Goal: Information Seeking & Learning: Learn about a topic

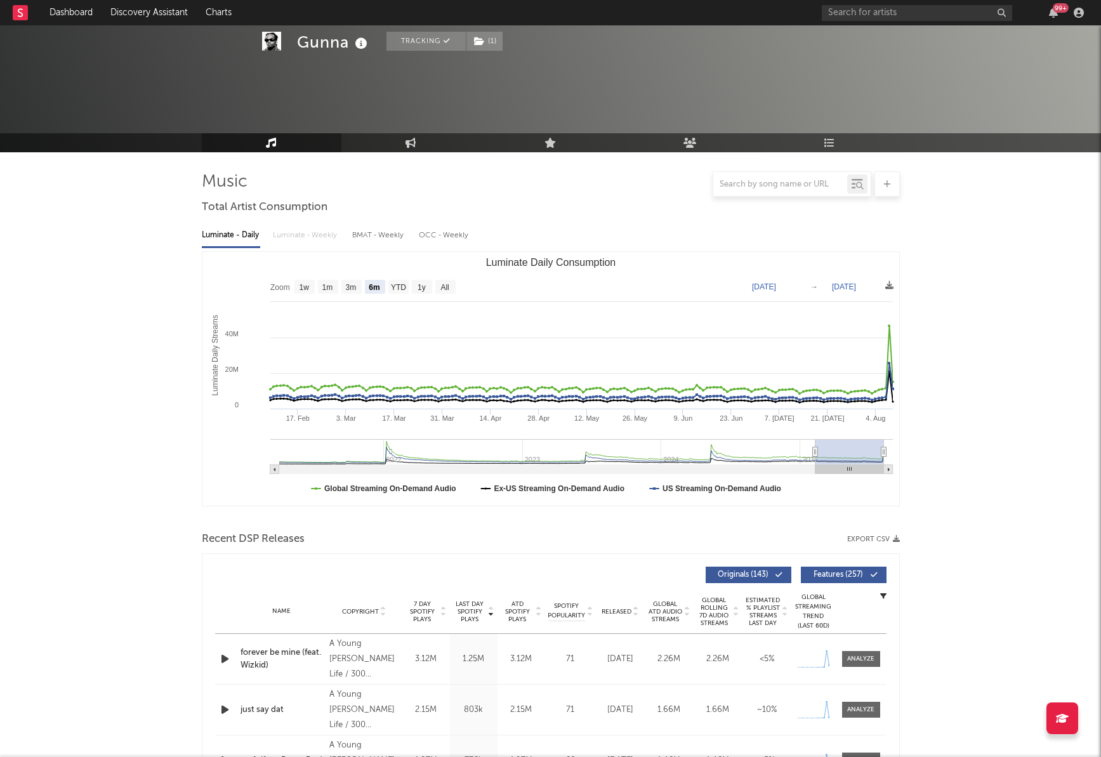
select select "6m"
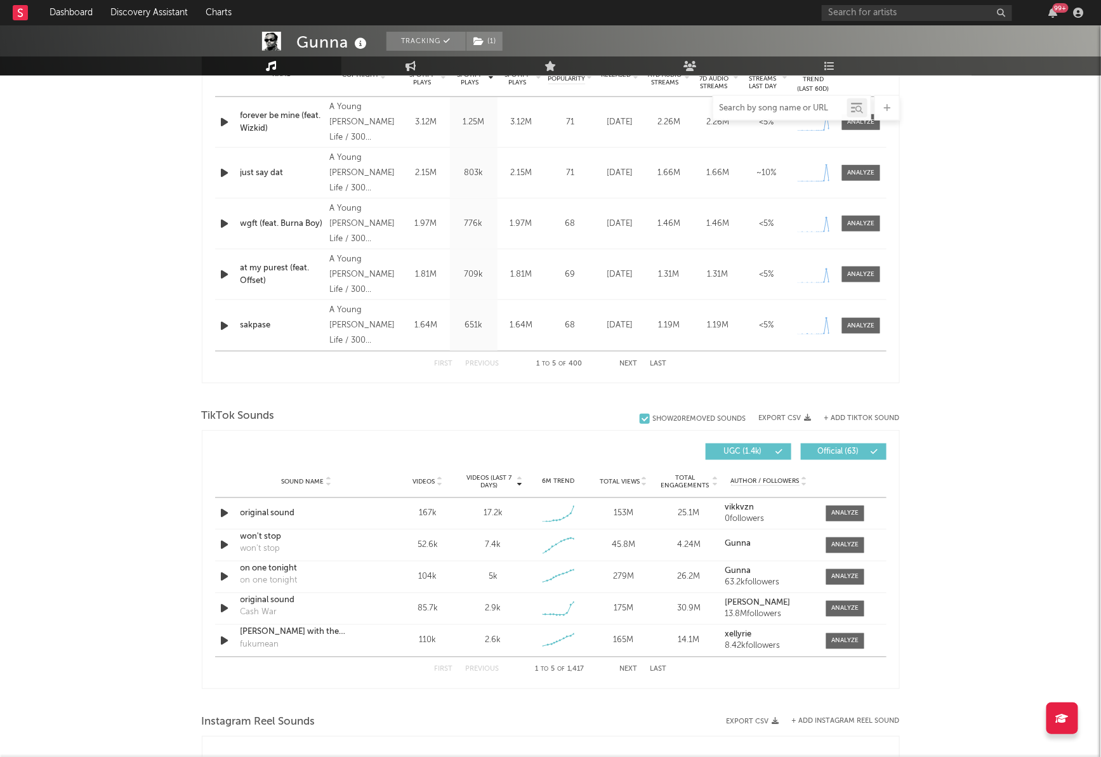
click at [775, 112] on input "text" at bounding box center [781, 108] width 134 height 10
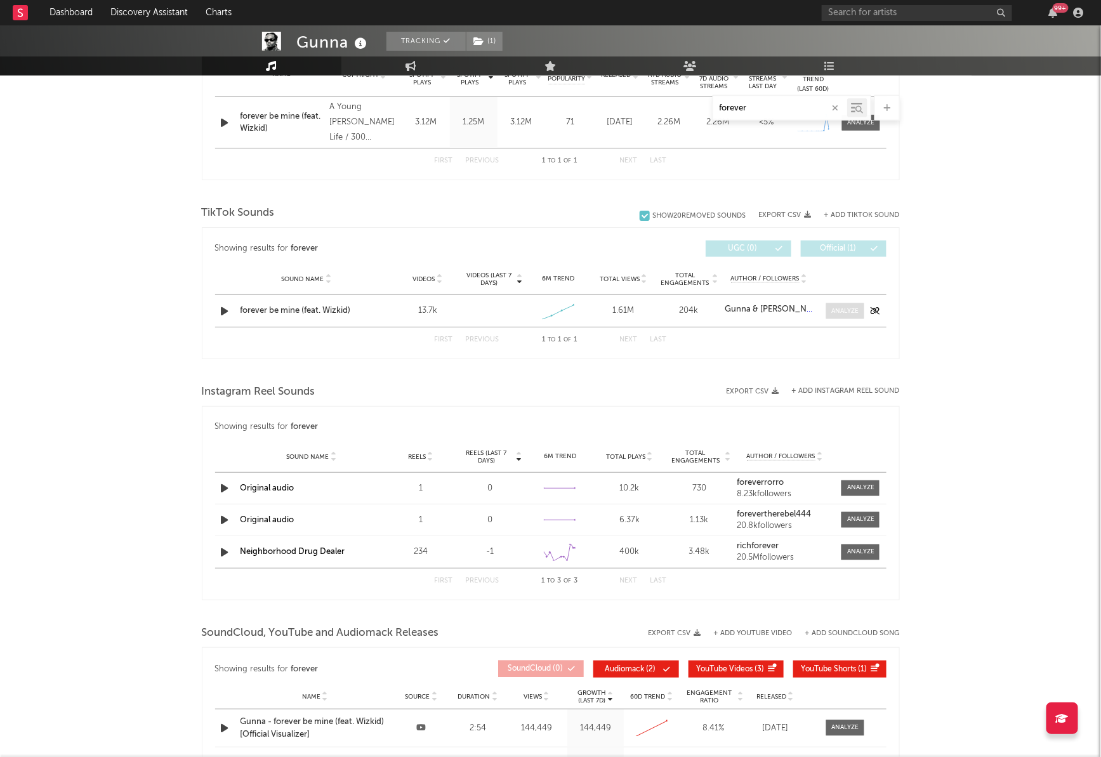
type input "forever"
click at [835, 310] on div at bounding box center [845, 312] width 27 height 10
select select "1w"
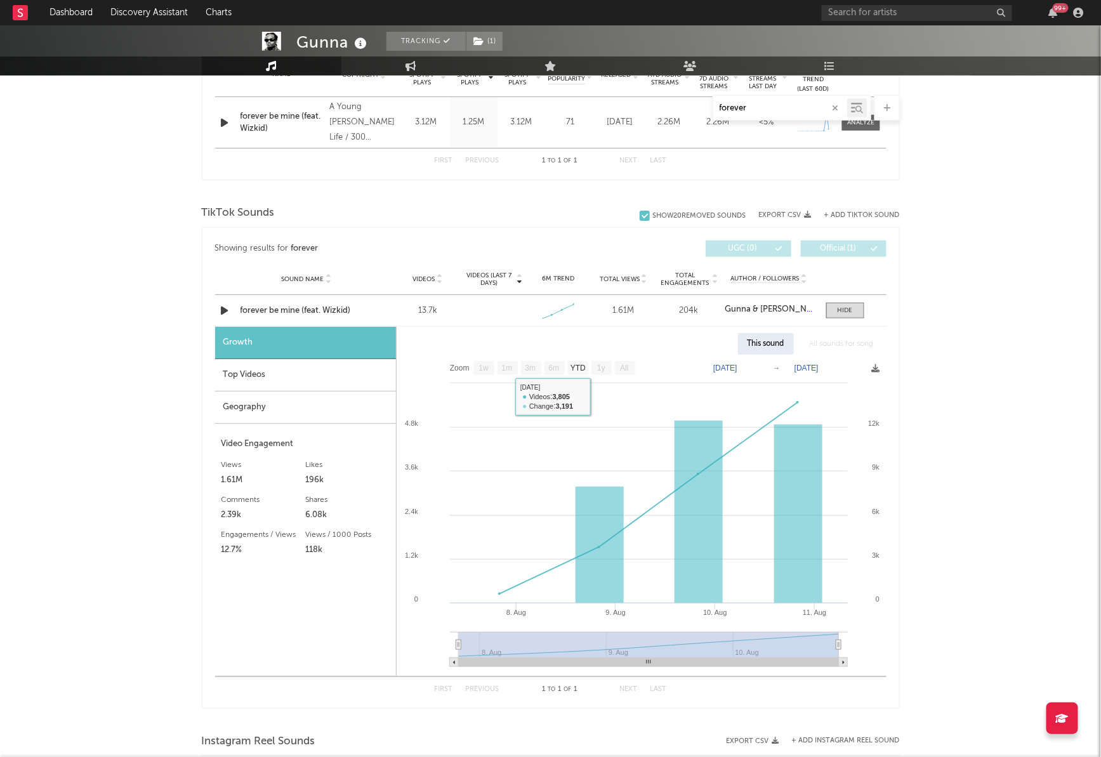
click at [256, 369] on div "Top Videos" at bounding box center [305, 375] width 181 height 32
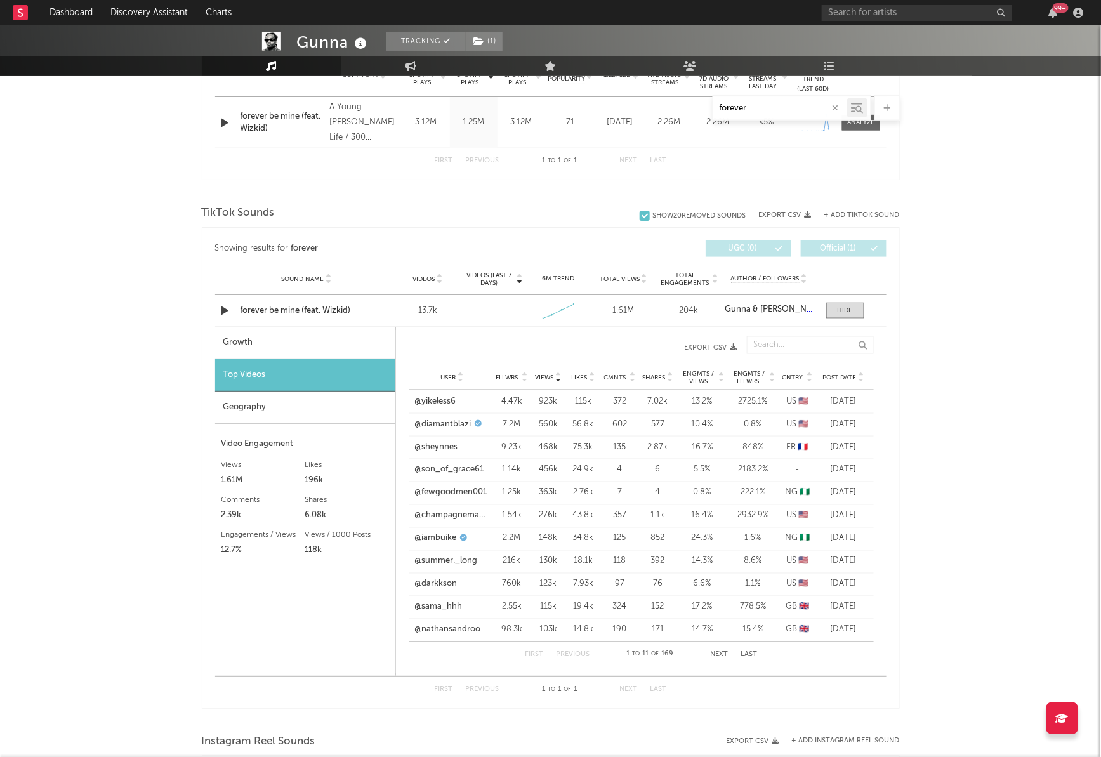
click at [261, 404] on div "Geography" at bounding box center [305, 408] width 180 height 32
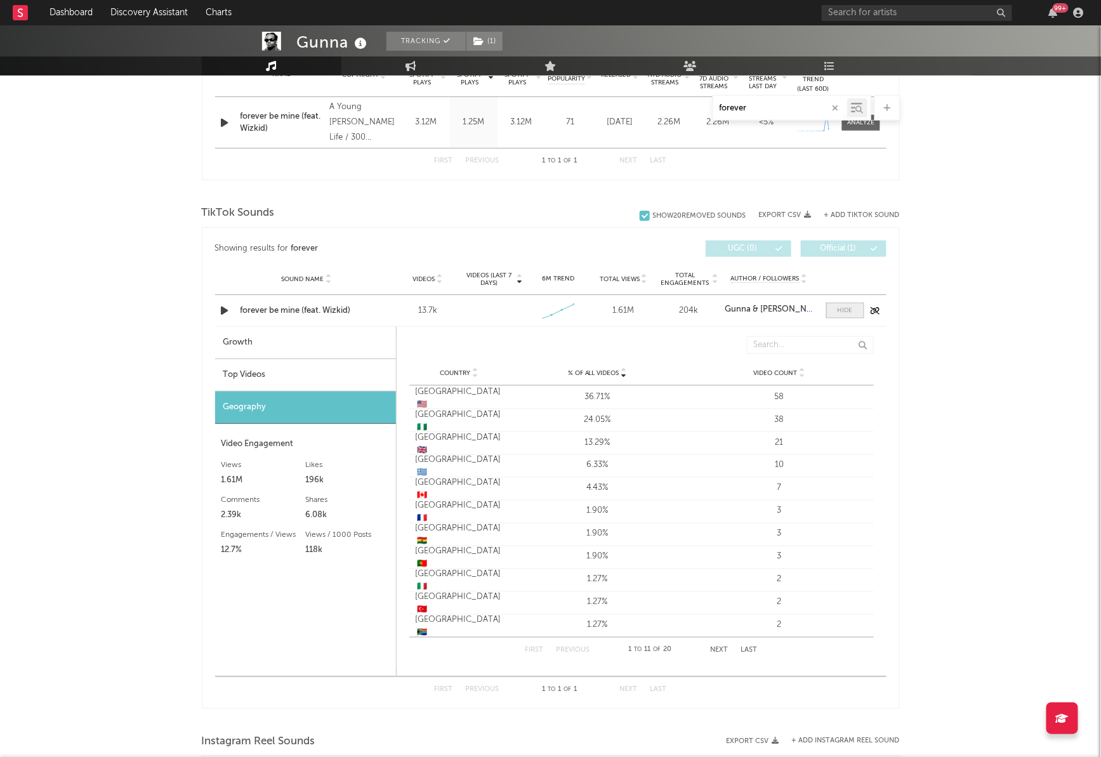
click at [844, 307] on div at bounding box center [845, 311] width 15 height 10
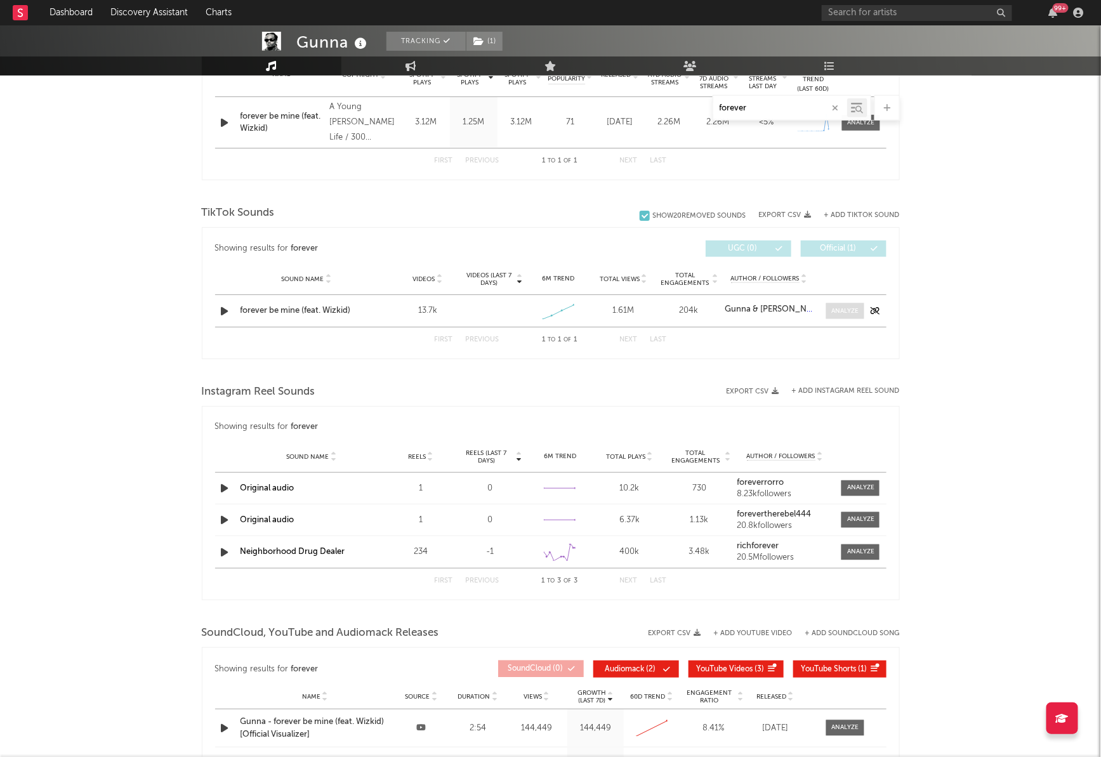
click at [835, 307] on div at bounding box center [845, 312] width 27 height 10
select select "1w"
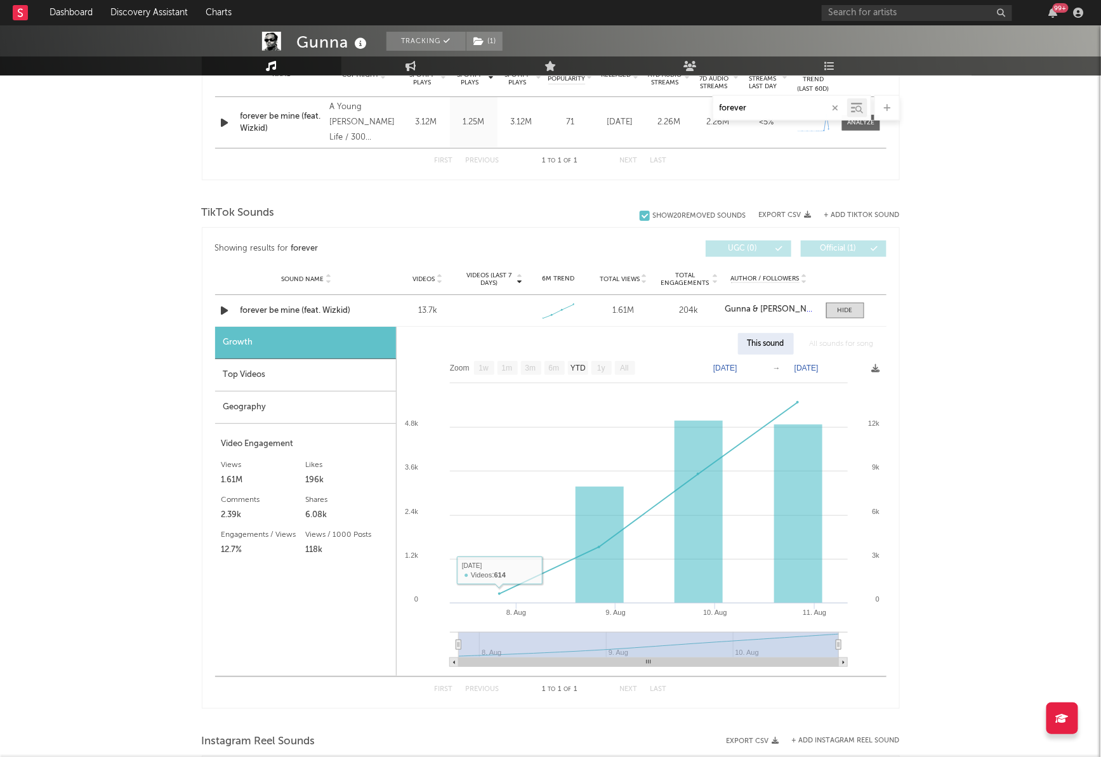
click at [309, 376] on div "Top Videos" at bounding box center [305, 375] width 181 height 32
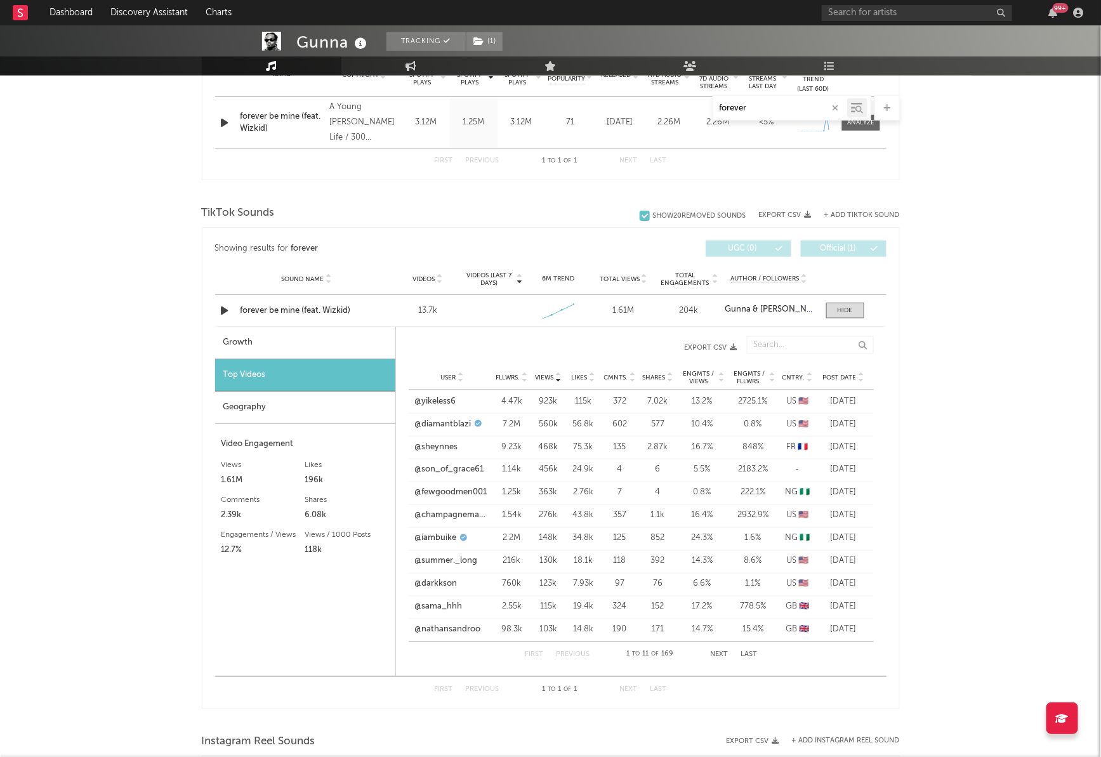
click at [336, 395] on div "Geography" at bounding box center [305, 408] width 180 height 32
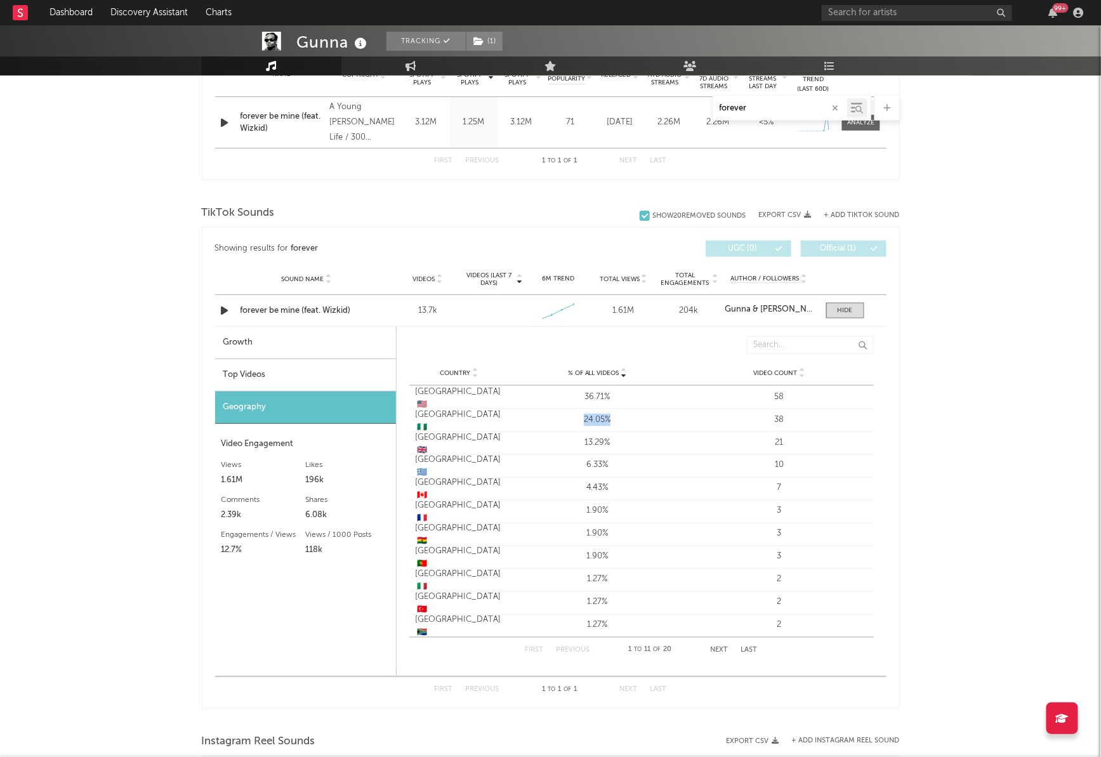
drag, startPoint x: 613, startPoint y: 420, endPoint x: 580, endPoint y: 420, distance: 32.4
click at [580, 420] on div "24.05%" at bounding box center [598, 420] width 176 height 13
click at [847, 319] on div "Sound Name forever be mine (feat. Wizkid) Videos 13.7k Videos (last 7 days) Wee…" at bounding box center [551, 310] width 672 height 31
click at [850, 312] on div at bounding box center [845, 311] width 15 height 10
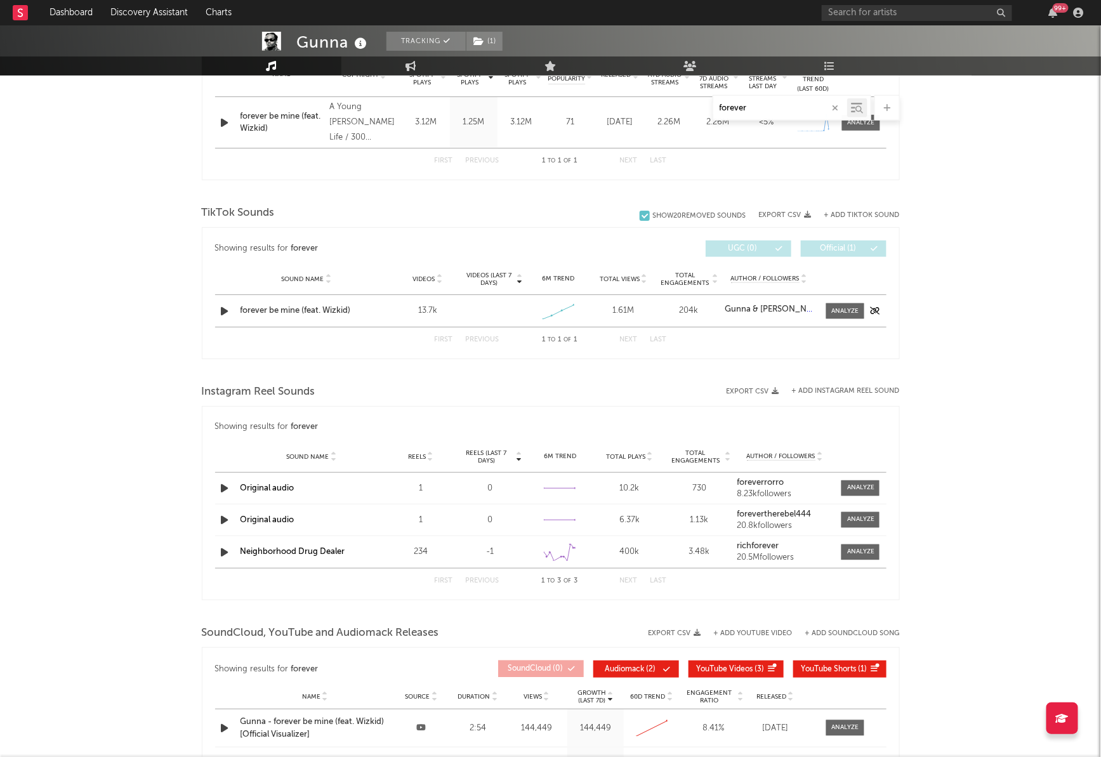
click at [272, 316] on div "forever be mine (feat. Wizkid)" at bounding box center [307, 311] width 133 height 13
